Goal: Task Accomplishment & Management: Complete application form

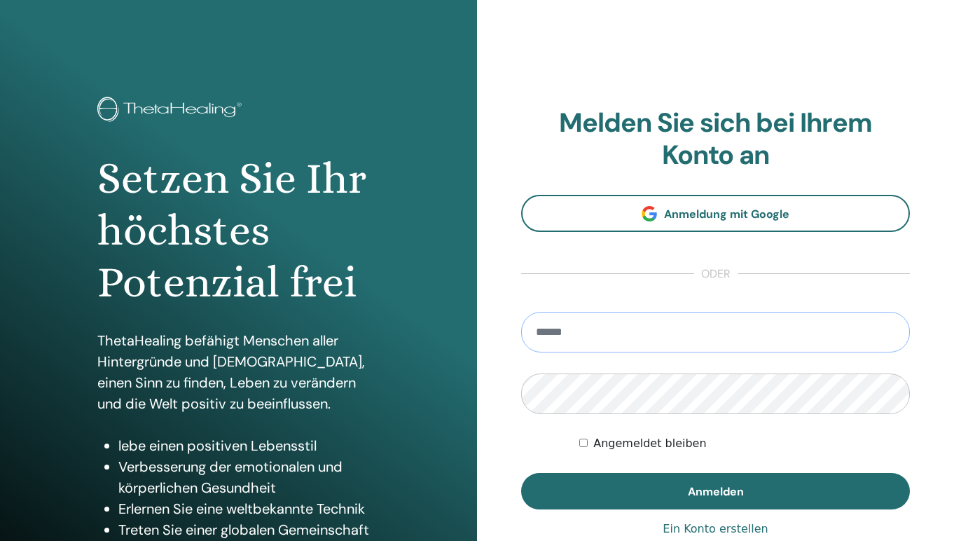
type input "**********"
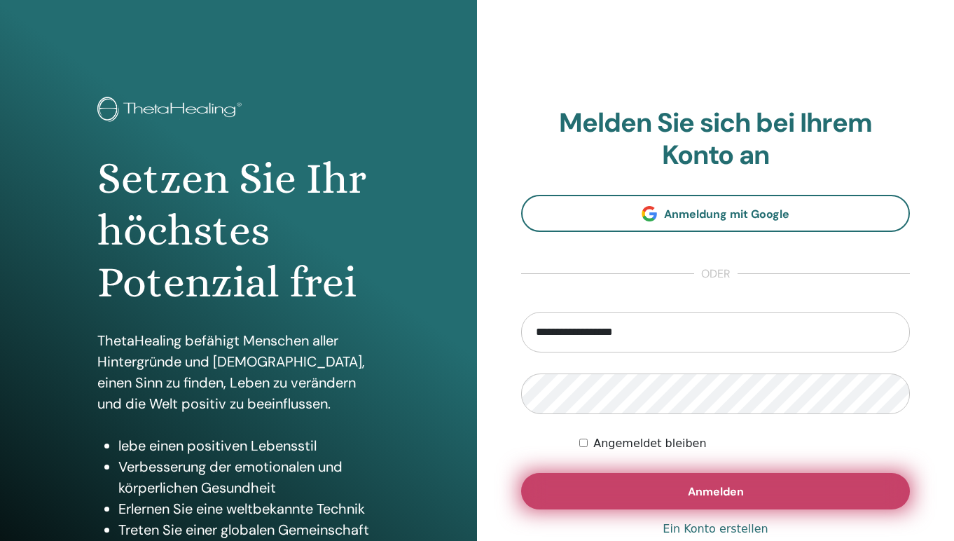
click at [553, 490] on button "Anmelden" at bounding box center [715, 491] width 389 height 36
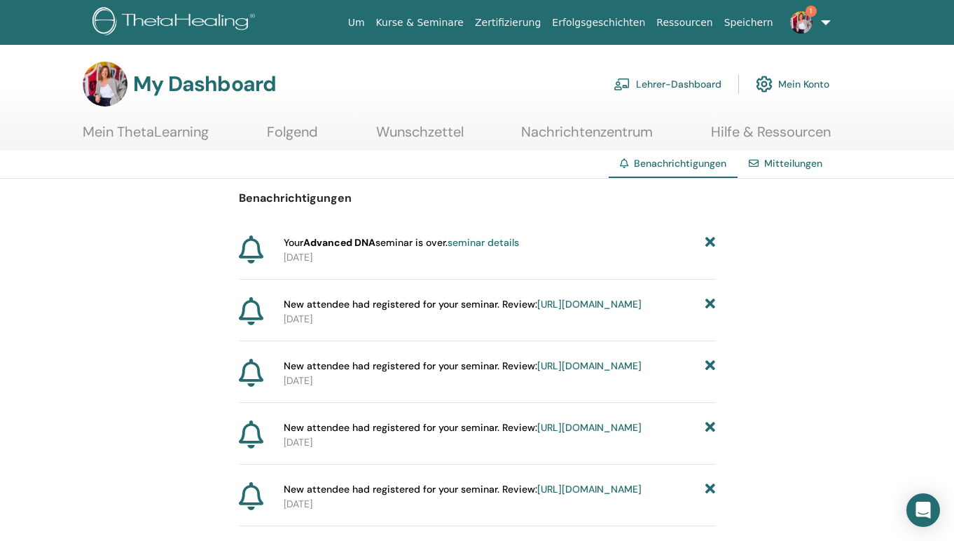
click at [510, 243] on link "seminar details" at bounding box center [483, 242] width 71 height 13
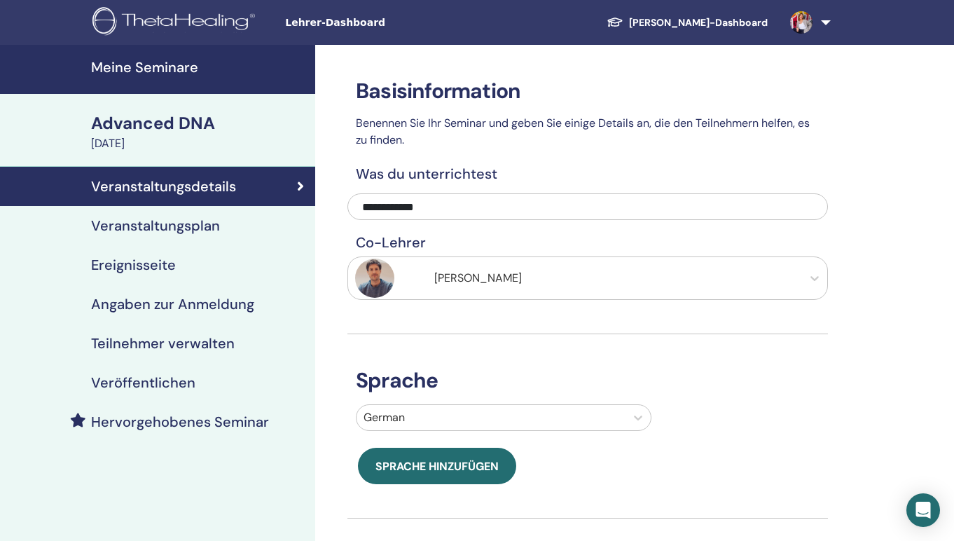
click at [175, 341] on h4 "Teilnehmer verwalten" at bounding box center [163, 343] width 144 height 17
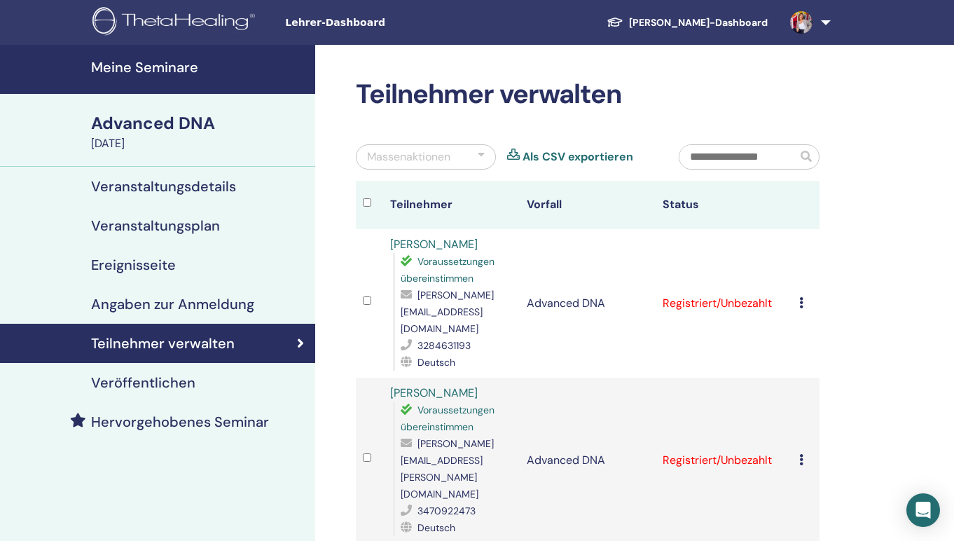
click at [800, 297] on icon at bounding box center [801, 302] width 4 height 11
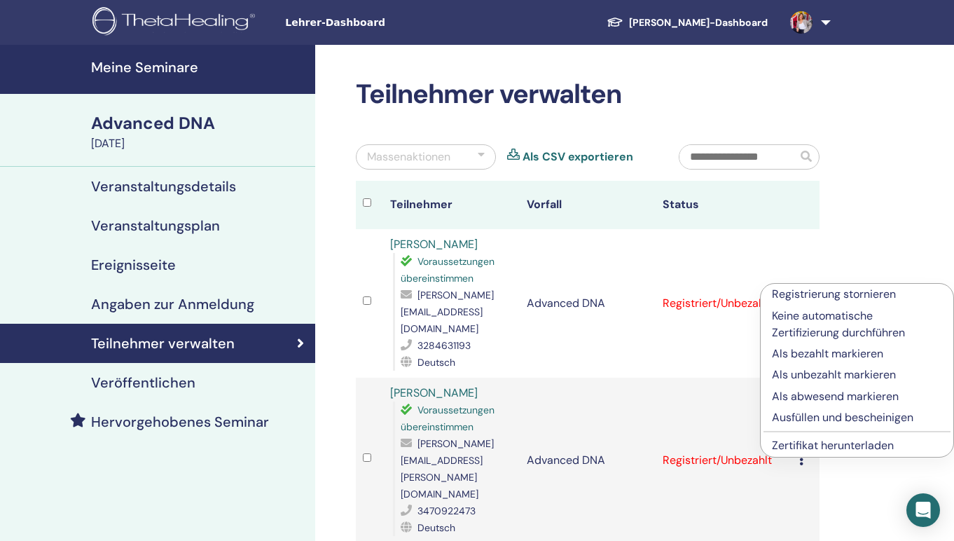
click at [822, 417] on p "Ausfüllen und bescheinigen" at bounding box center [857, 417] width 170 height 17
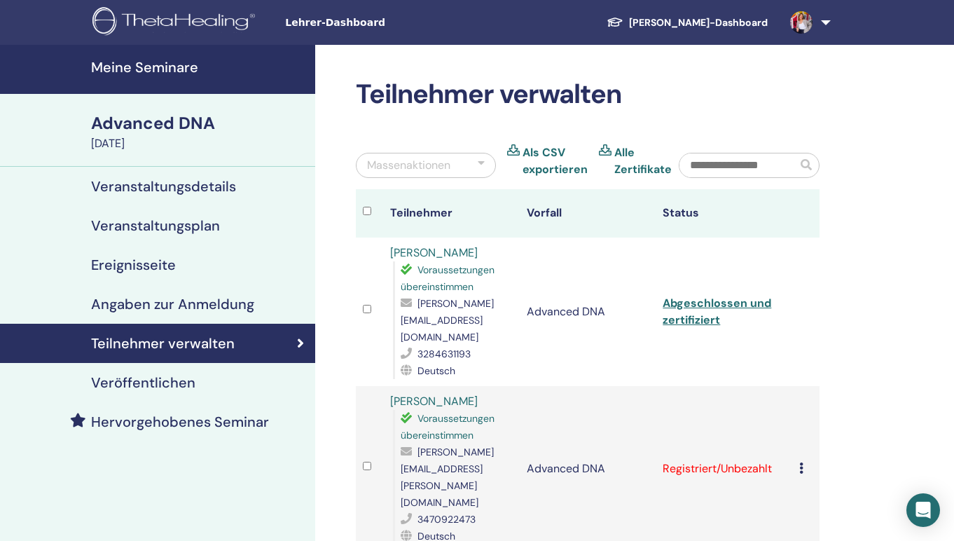
click at [801, 462] on icon at bounding box center [801, 467] width 4 height 11
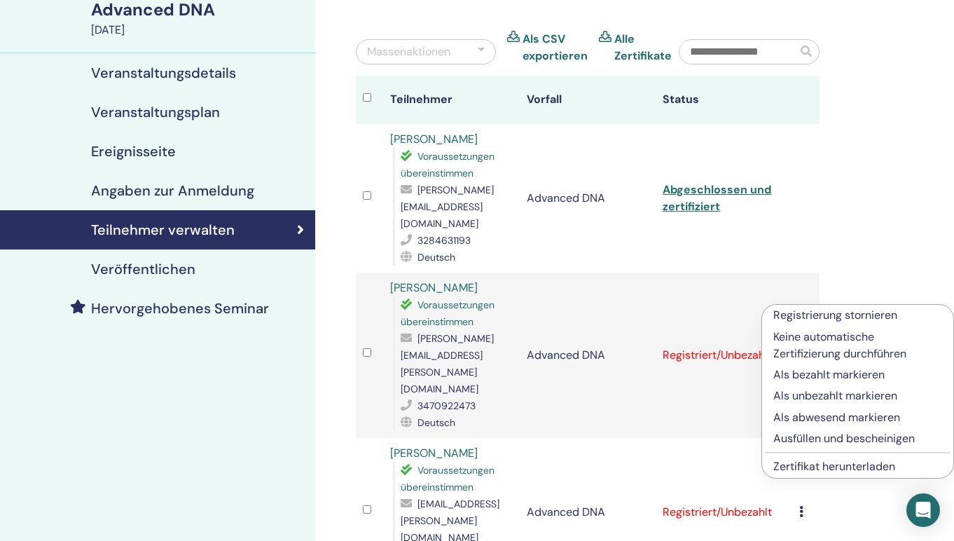
scroll to position [129, 0]
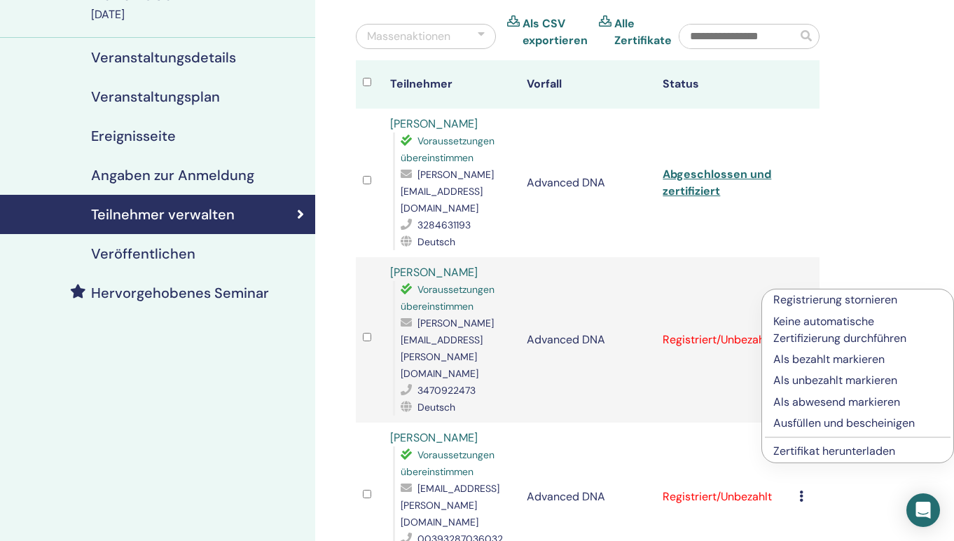
click at [830, 419] on p "Ausfüllen und bescheinigen" at bounding box center [857, 423] width 169 height 17
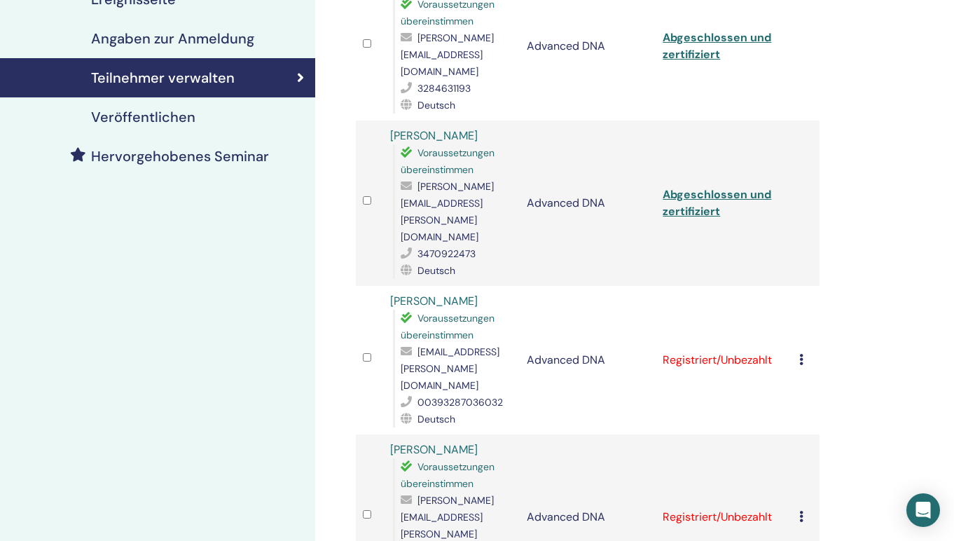
scroll to position [269, 0]
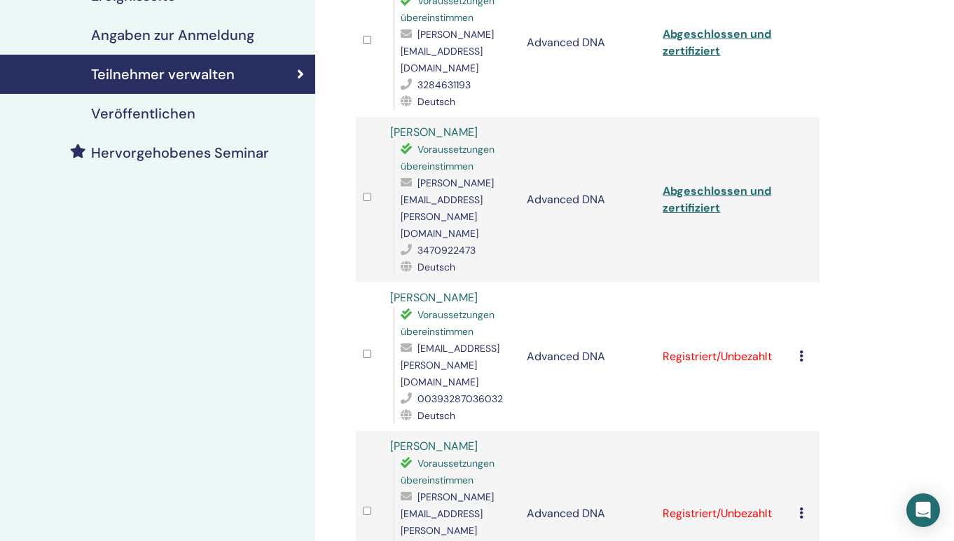
click at [798, 282] on td "Registrierung stornieren Keine automatische Zertifizierung durchführen Als beza…" at bounding box center [805, 356] width 27 height 148
click at [801, 350] on icon at bounding box center [801, 355] width 4 height 11
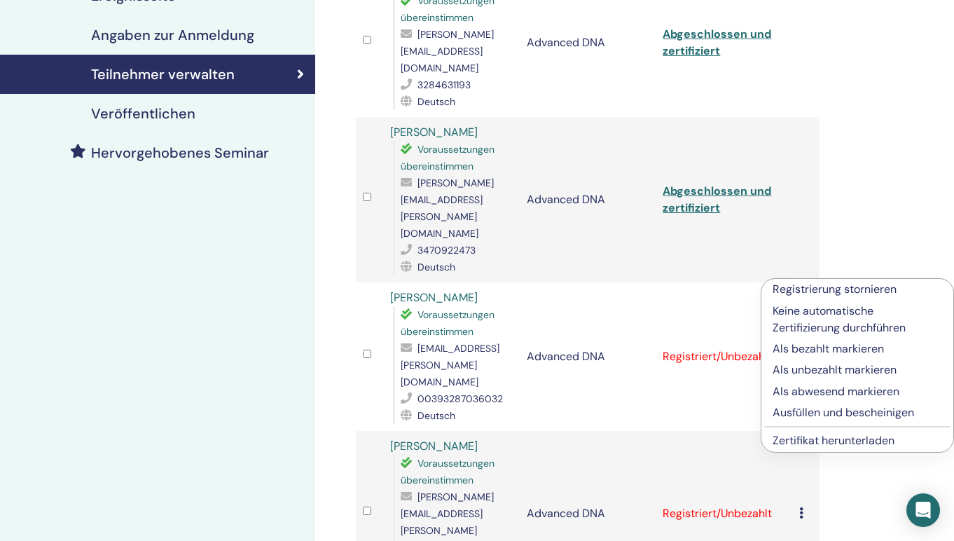
click at [795, 414] on p "Ausfüllen und bescheinigen" at bounding box center [857, 412] width 169 height 17
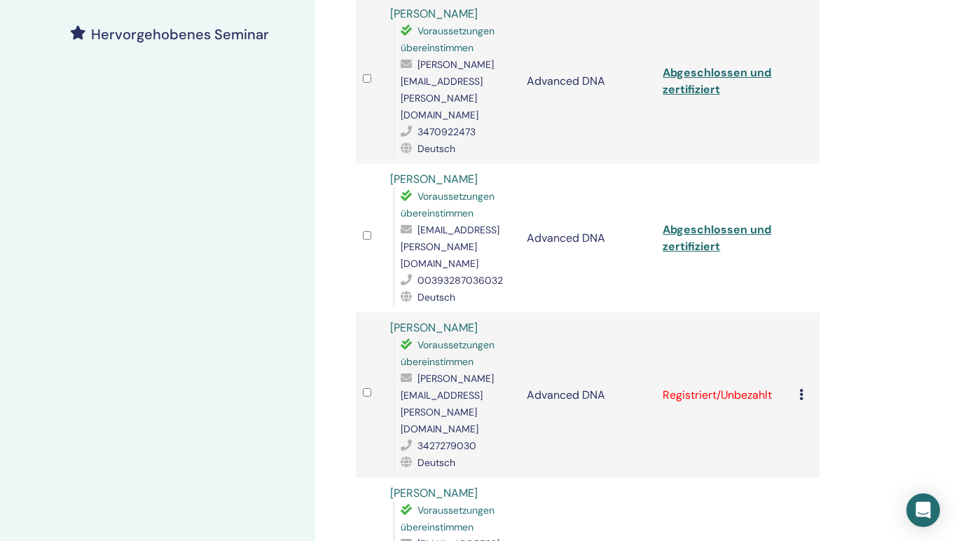
scroll to position [393, 0]
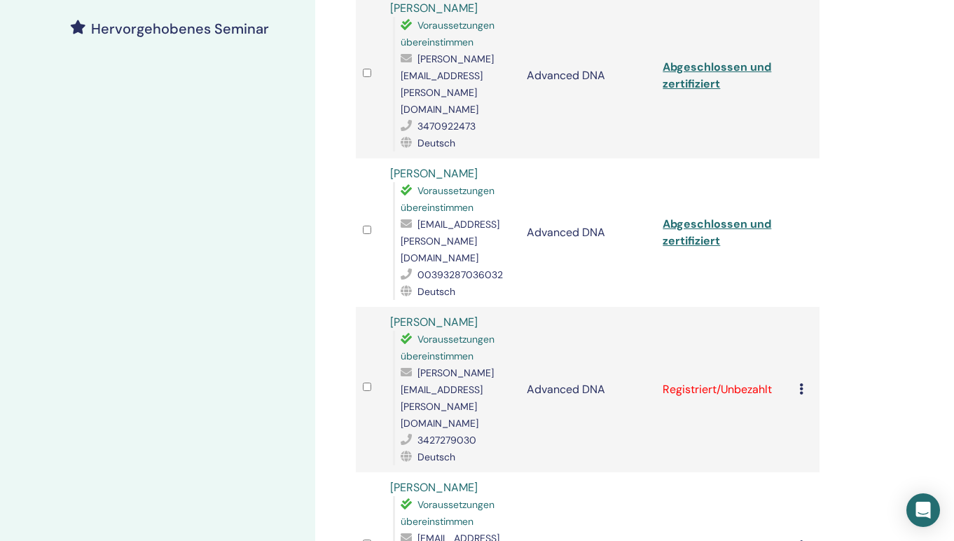
click at [801, 383] on icon at bounding box center [801, 388] width 4 height 11
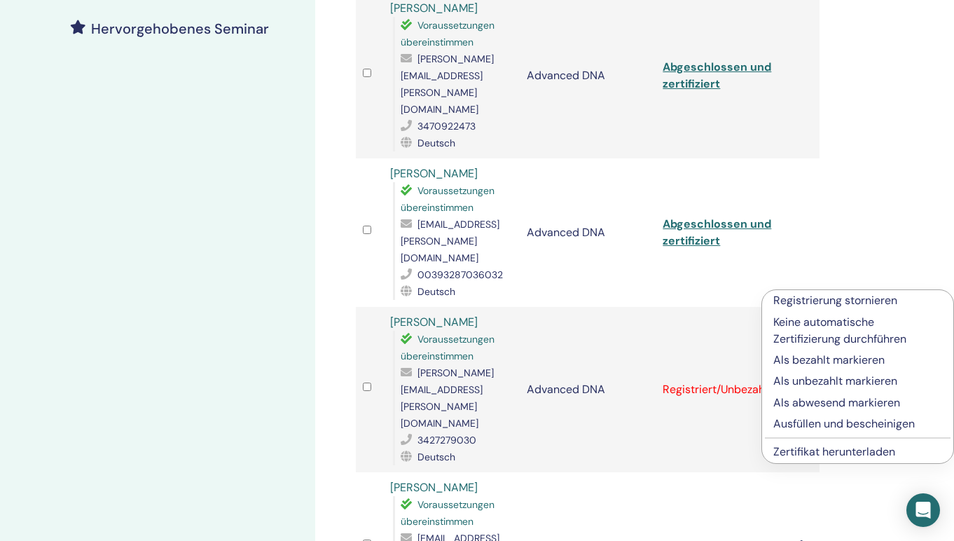
click at [795, 423] on p "Ausfüllen und bescheinigen" at bounding box center [857, 423] width 169 height 17
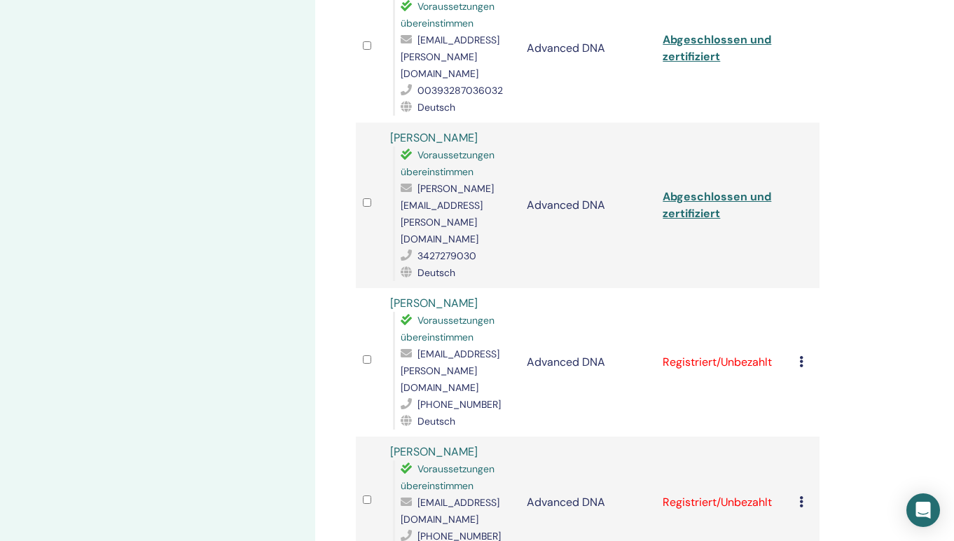
scroll to position [578, 0]
click at [801, 355] on icon at bounding box center [801, 360] width 4 height 11
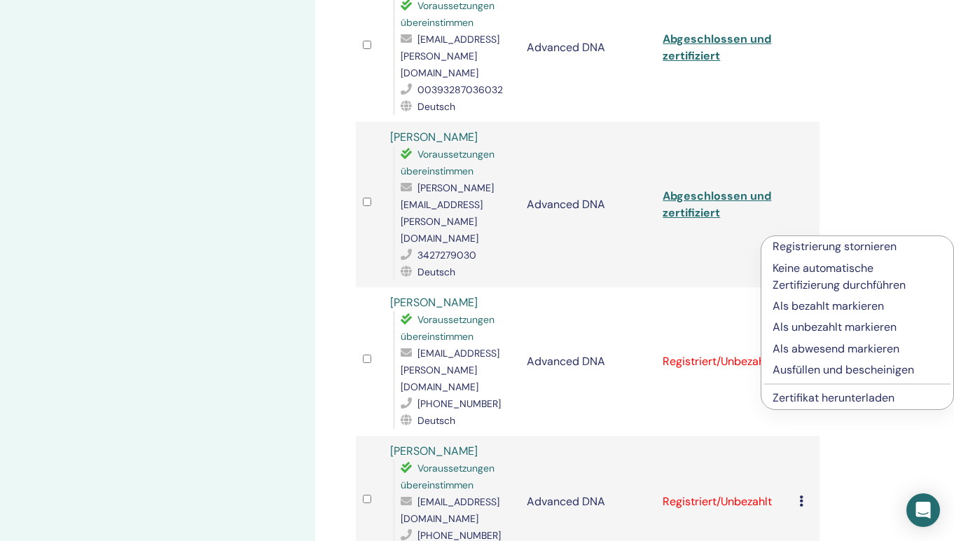
click at [794, 373] on p "Ausfüllen und bescheinigen" at bounding box center [857, 369] width 169 height 17
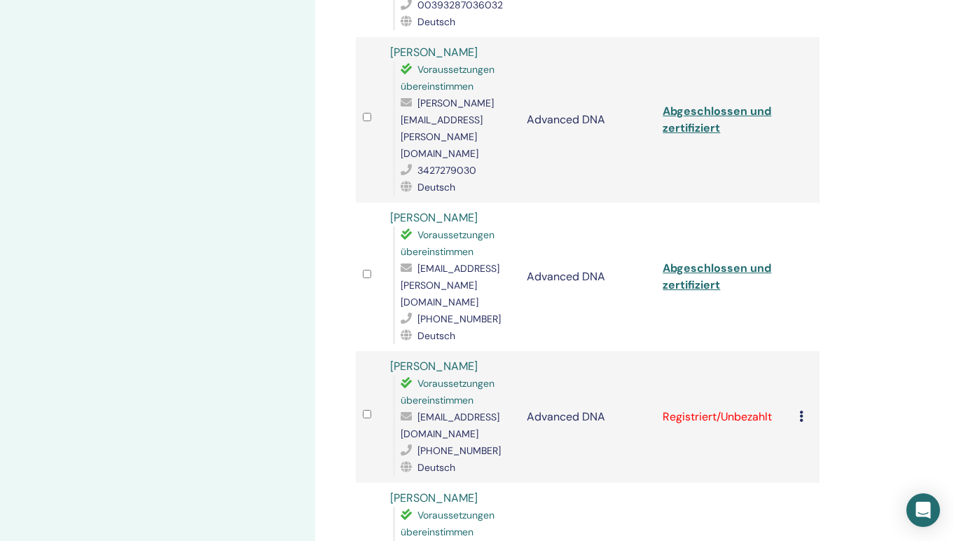
scroll to position [663, 0]
click at [801, 410] on icon at bounding box center [801, 415] width 4 height 11
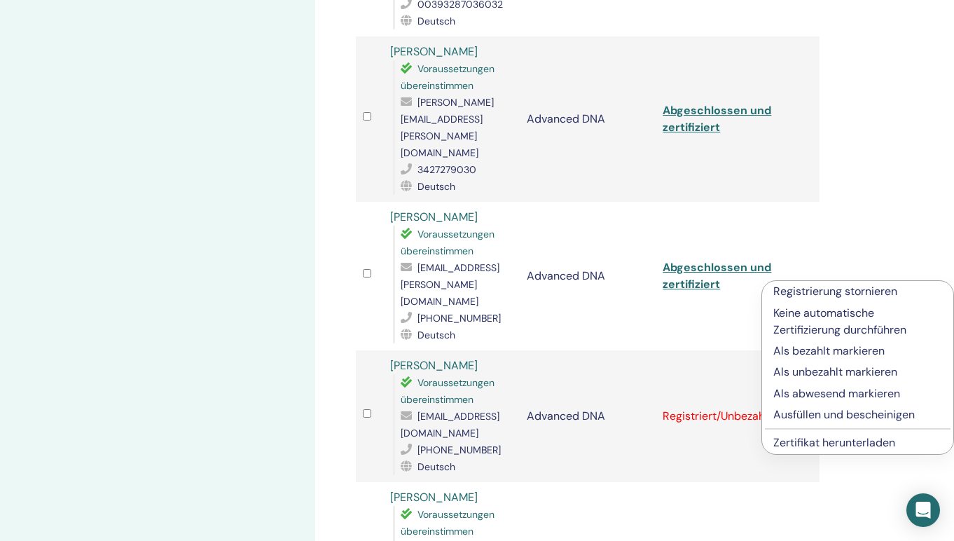
click at [799, 413] on p "Ausfüllen und bescheinigen" at bounding box center [857, 414] width 169 height 17
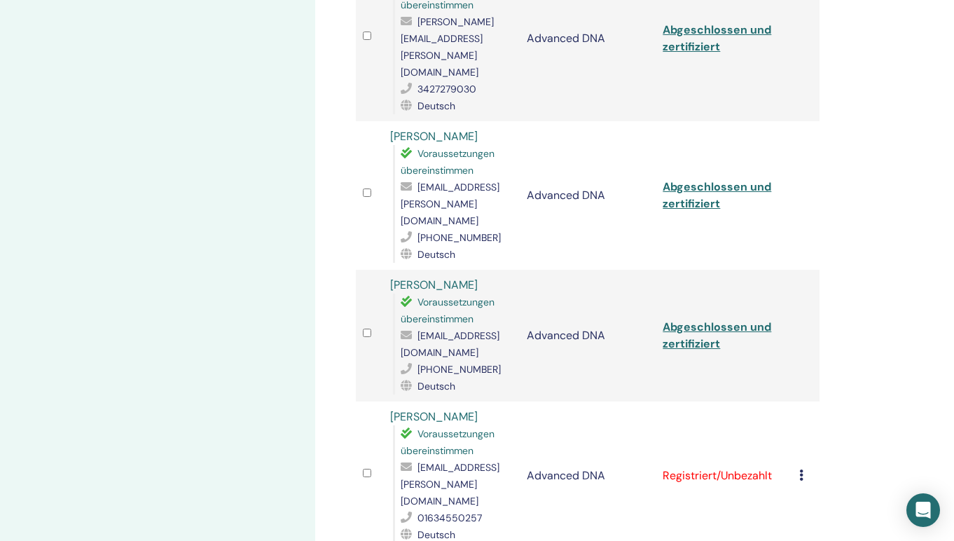
scroll to position [748, 0]
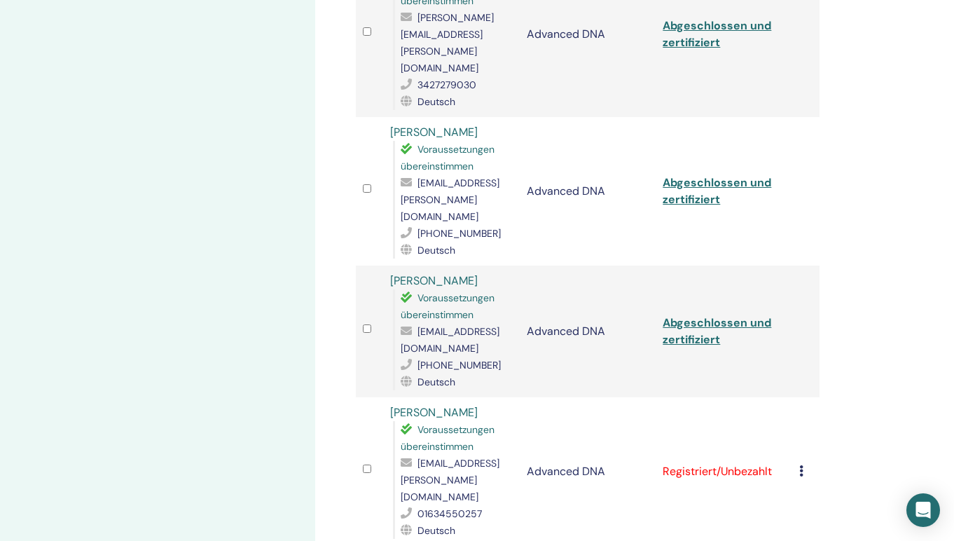
click at [802, 465] on icon at bounding box center [801, 470] width 4 height 11
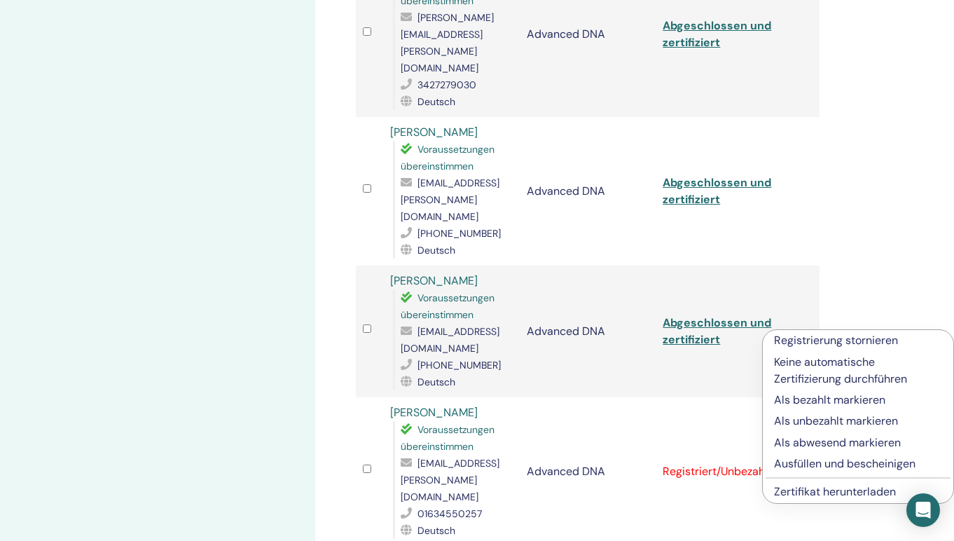
click at [787, 465] on p "Ausfüllen und bescheinigen" at bounding box center [858, 463] width 168 height 17
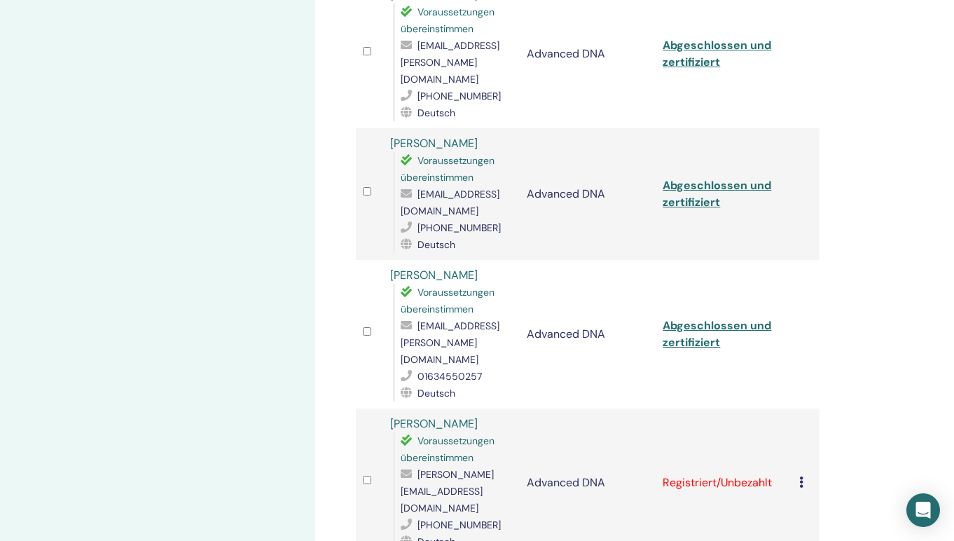
scroll to position [970, 0]
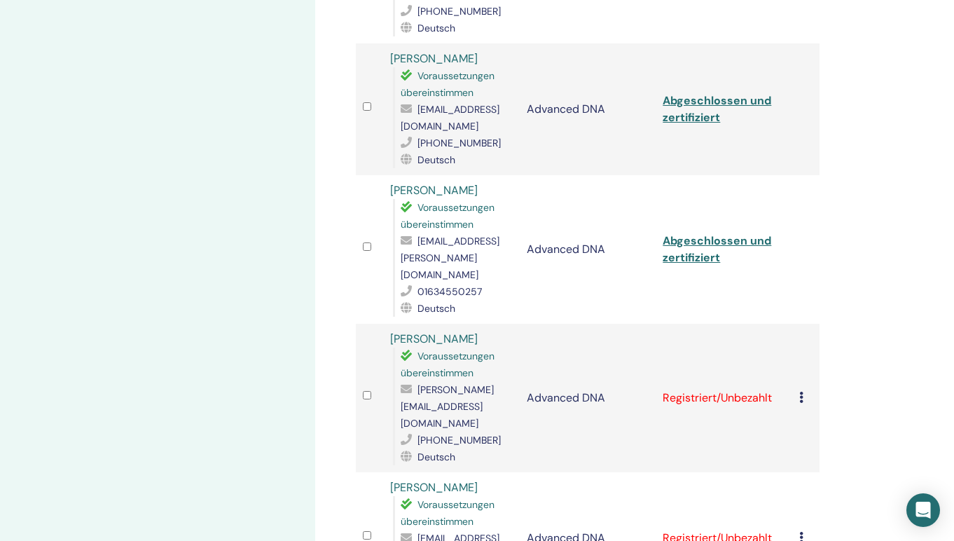
click at [803, 392] on icon at bounding box center [801, 397] width 4 height 11
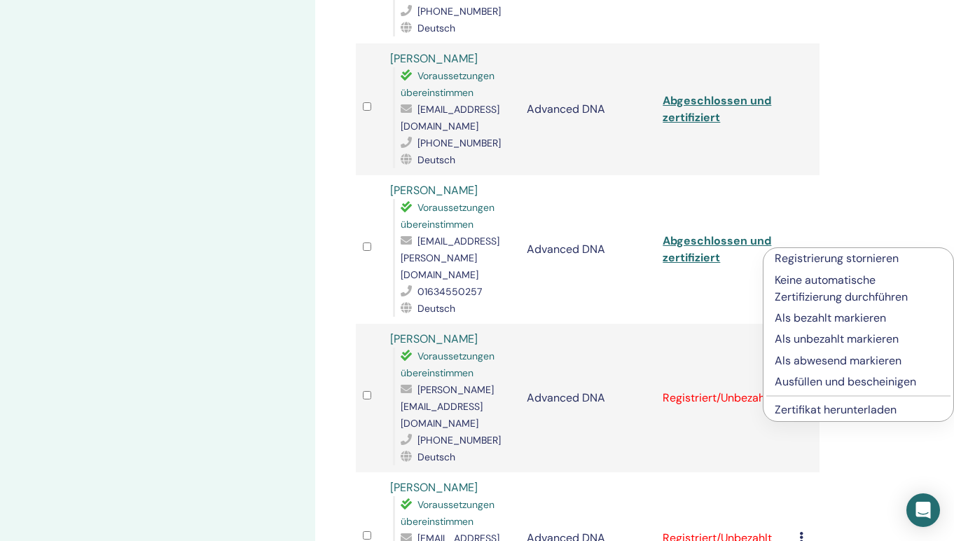
click at [805, 387] on p "Ausfüllen und bescheinigen" at bounding box center [858, 381] width 167 height 17
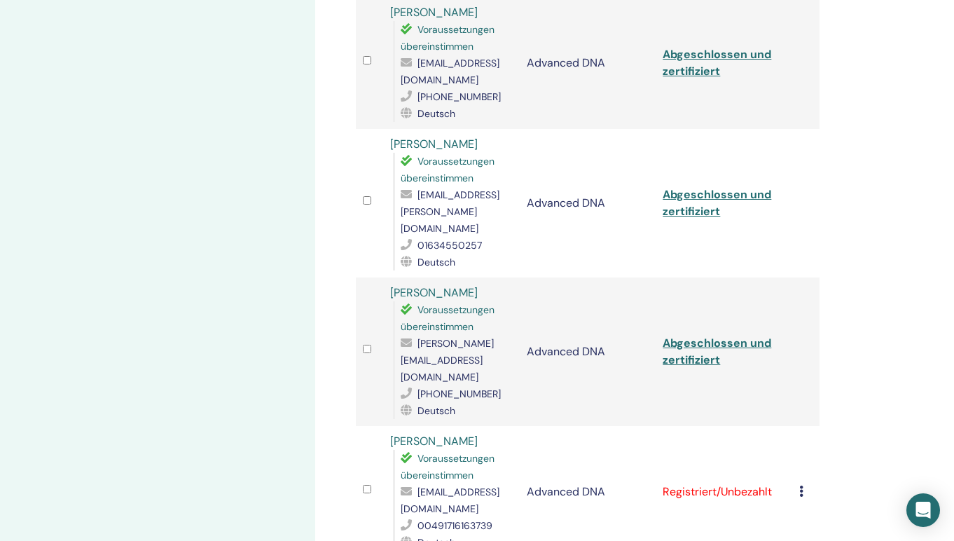
scroll to position [1086, 0]
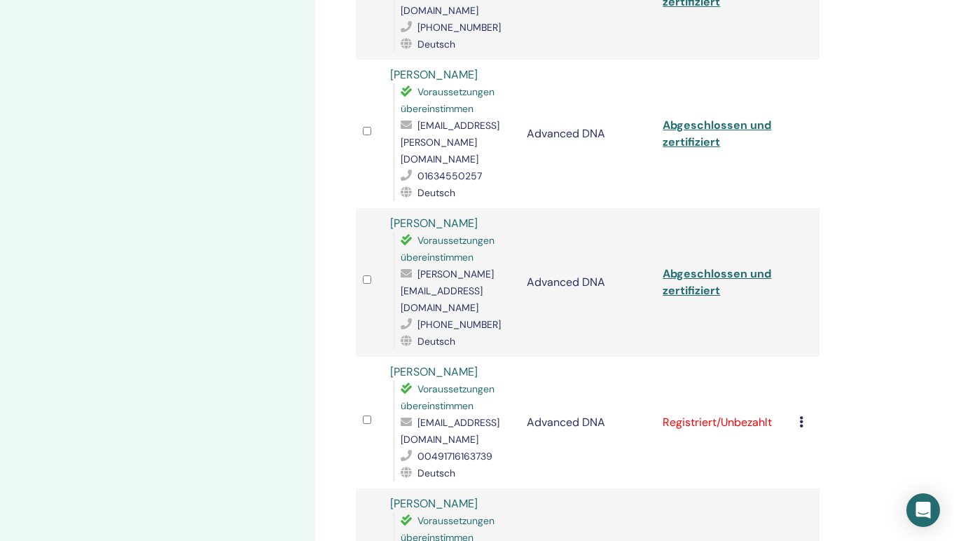
click at [802, 416] on icon at bounding box center [801, 421] width 4 height 11
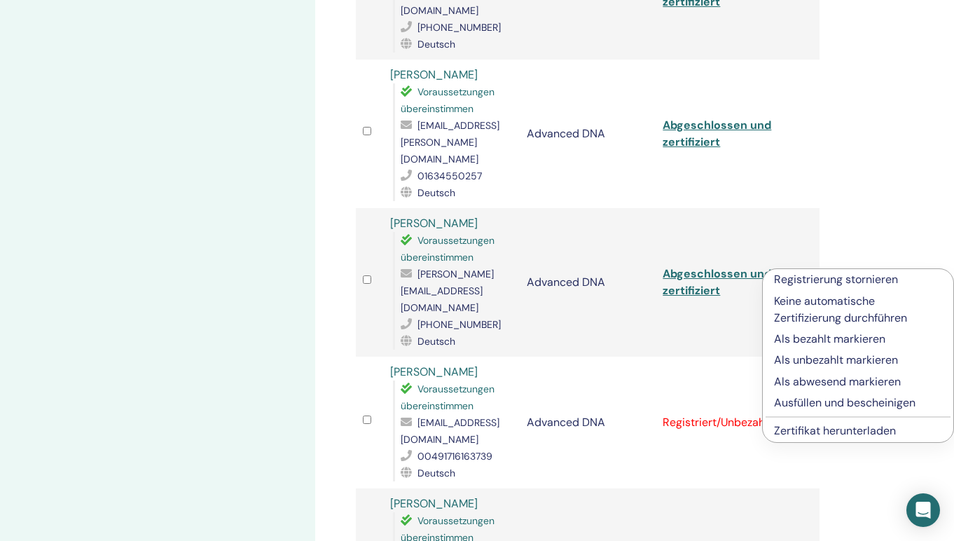
click at [798, 403] on p "Ausfüllen und bescheinigen" at bounding box center [858, 402] width 168 height 17
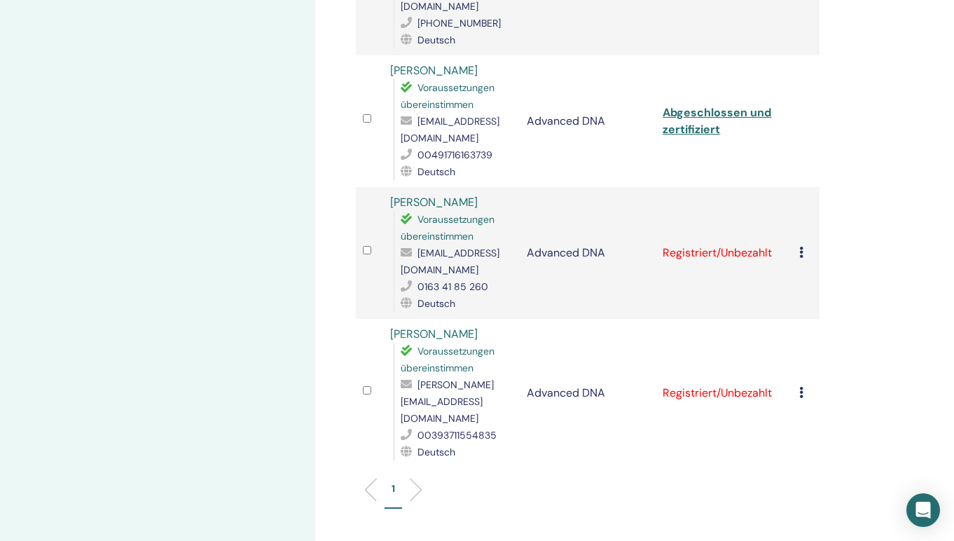
scroll to position [1386, 0]
click at [802, 387] on icon at bounding box center [801, 392] width 4 height 11
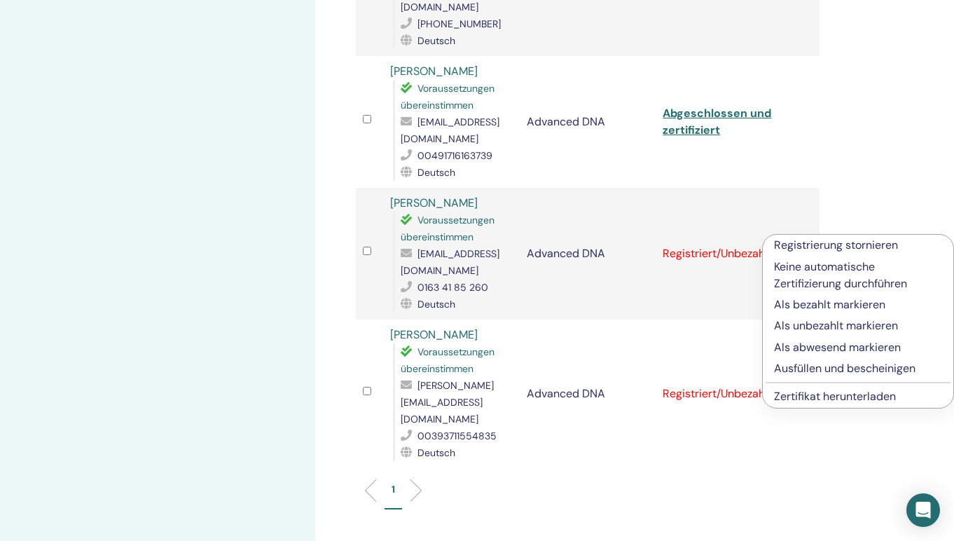
click at [808, 365] on p "Ausfüllen und bescheinigen" at bounding box center [858, 368] width 168 height 17
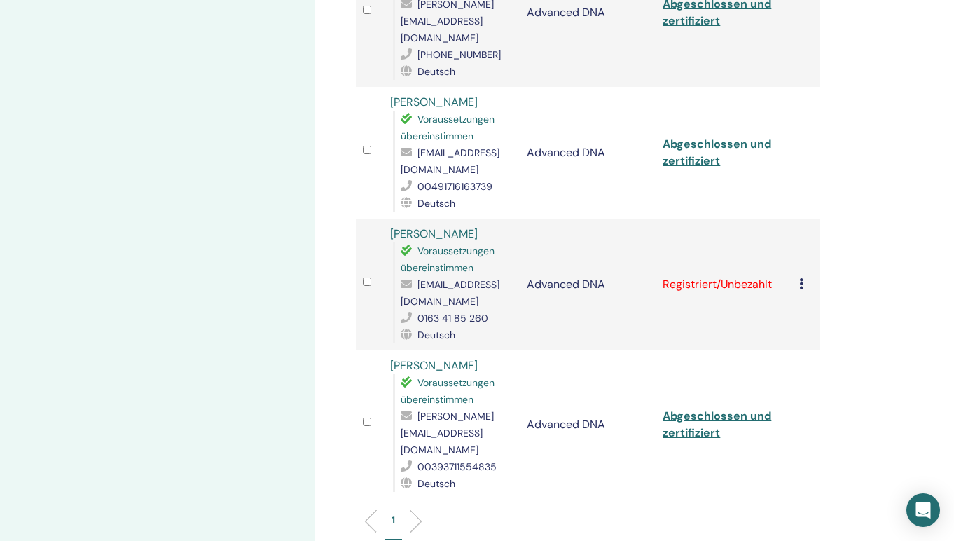
scroll to position [1352, 0]
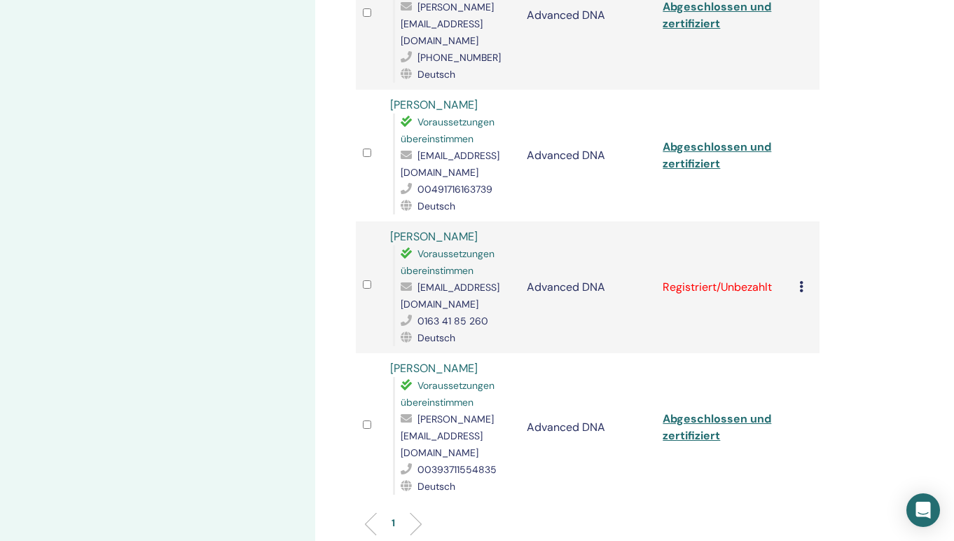
click at [802, 281] on icon at bounding box center [801, 286] width 4 height 11
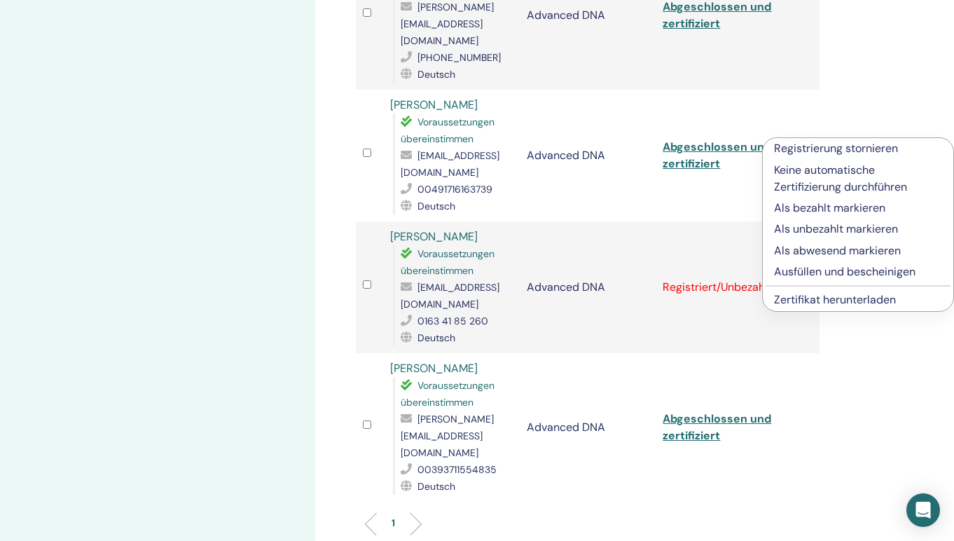
click at [814, 268] on p "Ausfüllen und bescheinigen" at bounding box center [858, 271] width 168 height 17
